Goal: Communication & Community: Connect with others

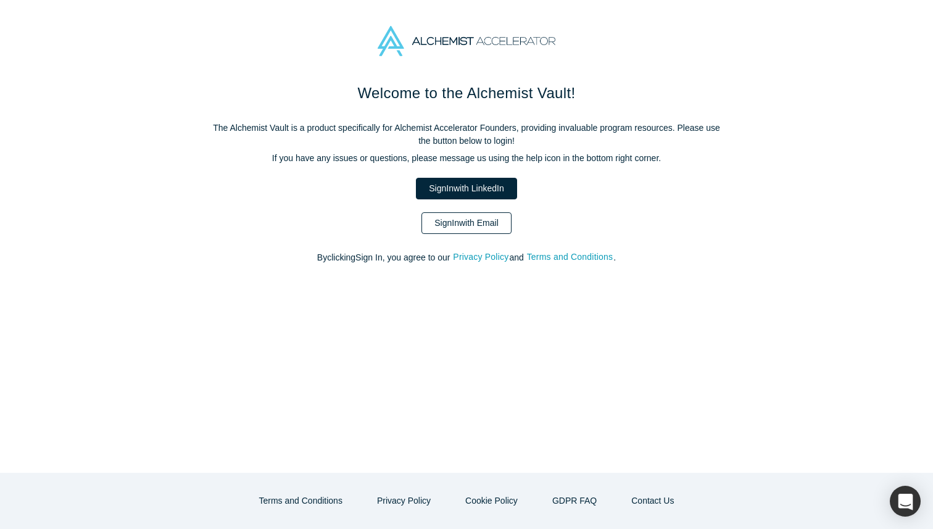
click at [481, 217] on link "Sign In with Email" at bounding box center [467, 223] width 90 height 22
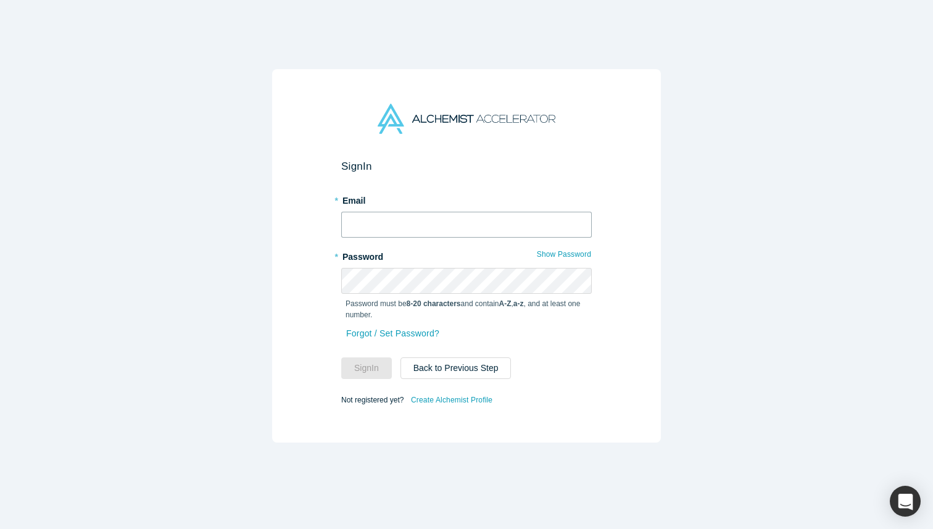
click at [480, 229] on input "text" at bounding box center [466, 225] width 251 height 26
type input "[EMAIL_ADDRESS][DOMAIN_NAME]"
click at [371, 367] on button "Sign In" at bounding box center [366, 368] width 51 height 22
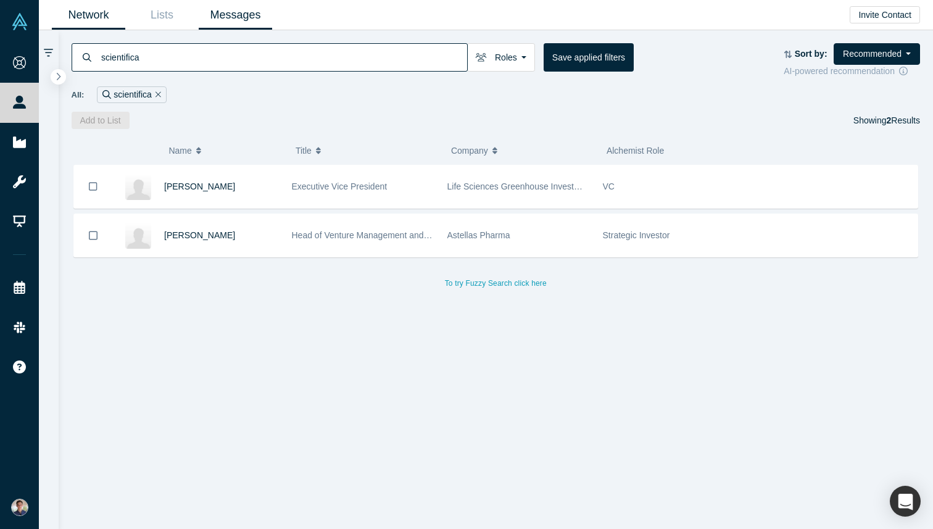
click at [250, 19] on link "Messages" at bounding box center [235, 15] width 73 height 29
